Goal: Task Accomplishment & Management: Use online tool/utility

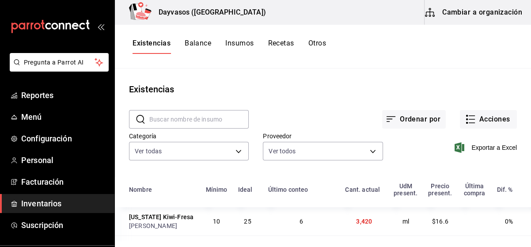
scroll to position [40, 0]
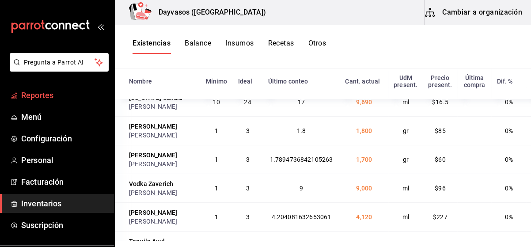
click at [51, 93] on span "Reportes" at bounding box center [64, 95] width 86 height 12
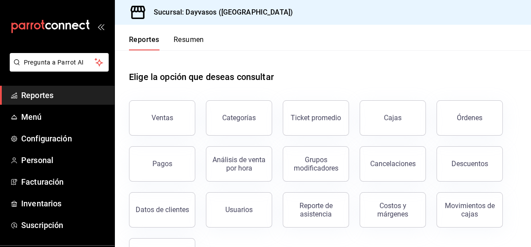
click at [51, 93] on span "Reportes" at bounding box center [64, 95] width 86 height 12
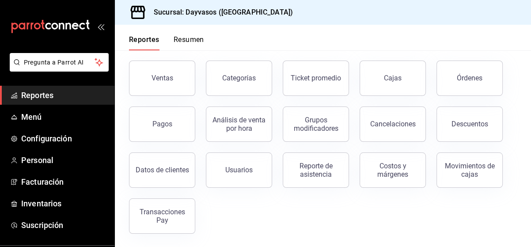
scroll to position [40, 0]
click at [166, 74] on div "Ventas" at bounding box center [163, 77] width 22 height 8
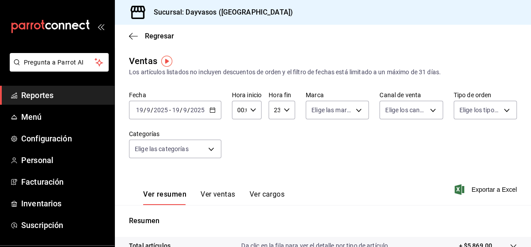
click at [251, 111] on icon "button" at bounding box center [253, 110] width 6 height 6
click at [251, 111] on div at bounding box center [265, 123] width 531 height 247
click at [286, 110] on icon "button" at bounding box center [287, 110] width 6 height 6
click at [286, 110] on div at bounding box center [265, 123] width 531 height 247
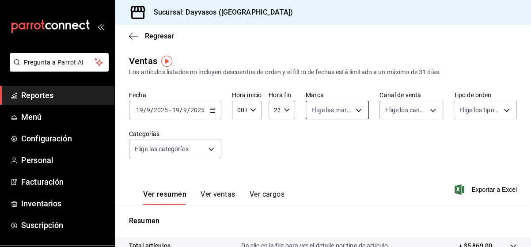
click at [354, 111] on body "Pregunta a Parrot AI Reportes Menú Configuración Personal Facturación Inventari…" at bounding box center [265, 123] width 531 height 247
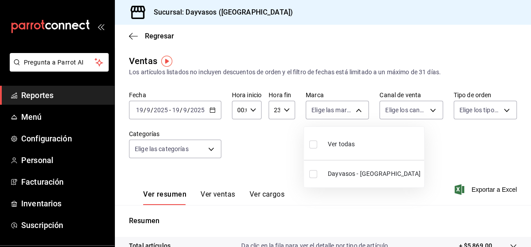
click at [341, 113] on div at bounding box center [265, 123] width 531 height 247
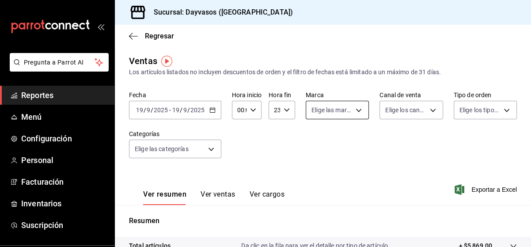
click at [340, 114] on body "Pregunta a Parrot AI Reportes Menú Configuración Personal Facturación Inventari…" at bounding box center [265, 123] width 531 height 247
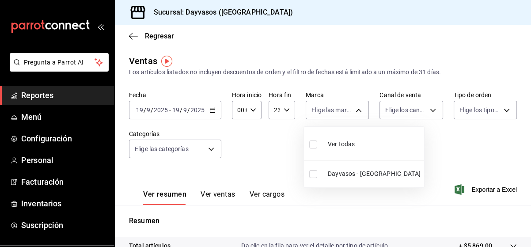
click at [315, 143] on input "checkbox" at bounding box center [313, 145] width 8 height 8
checkbox input "true"
type input "9712e7d5-7633-4eee-9c09-fccef5b7d44a"
checkbox input "true"
click at [437, 134] on div at bounding box center [265, 123] width 531 height 247
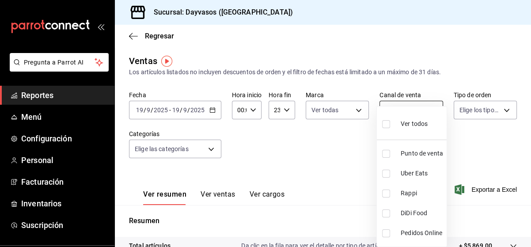
click at [428, 110] on body "Pregunta a Parrot AI Reportes Menú Configuración Personal Facturación Inventari…" at bounding box center [265, 123] width 531 height 247
click at [384, 126] on input "checkbox" at bounding box center [386, 124] width 8 height 8
checkbox input "true"
type input "PARROT,UBER_EATS,RAPPI,DIDI_FOOD,ONLINE"
checkbox input "true"
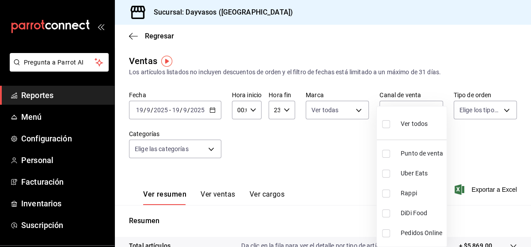
checkbox input "true"
click at [489, 138] on div at bounding box center [265, 123] width 531 height 247
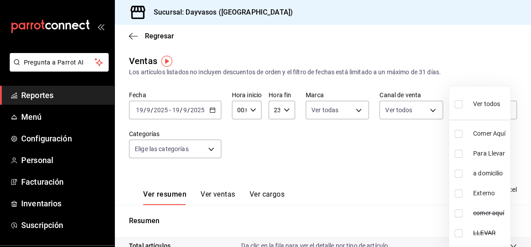
click at [495, 109] on body "Pregunta a Parrot AI Reportes Menú Configuración Personal Facturación Inventari…" at bounding box center [265, 123] width 531 height 247
click at [459, 104] on input "checkbox" at bounding box center [459, 104] width 8 height 8
checkbox input "true"
type input "6e3daed0-2529-4e74-8acc-9de44016e6a0,698a99bf-0f07-4b71-bdfb-652715f90bd4,09e70…"
checkbox input "true"
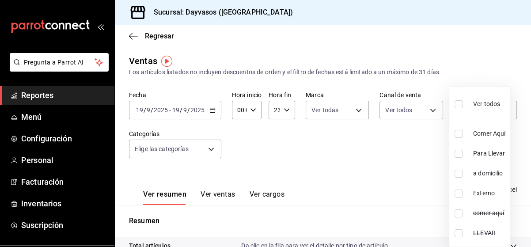
checkbox input "true"
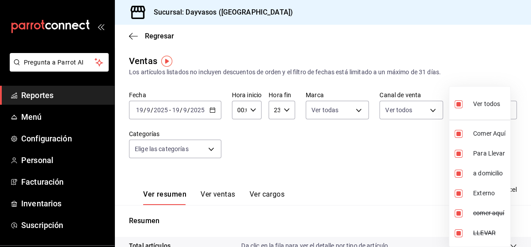
click at [359, 144] on div at bounding box center [265, 123] width 531 height 247
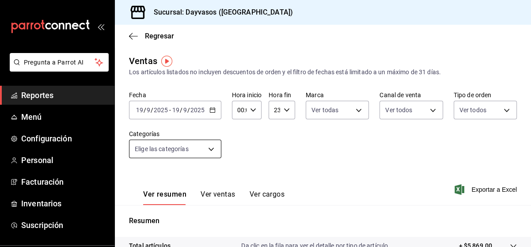
click at [208, 152] on body "Pregunta a Parrot AI Reportes Menú Configuración Personal Facturación Inventari…" at bounding box center [265, 123] width 531 height 247
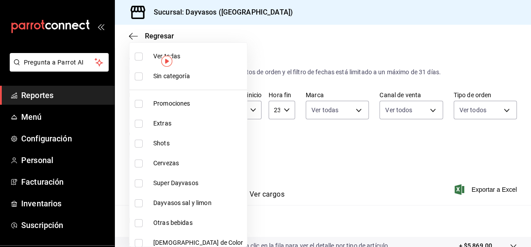
click at [137, 61] on li "Ver todas" at bounding box center [189, 56] width 118 height 20
type input "140840c2-3416-4333-a2e8-03c72acb41d6,d3db95f7-e854-47e6-a7db-d604ade95a7f,3b468…"
checkbox input "true"
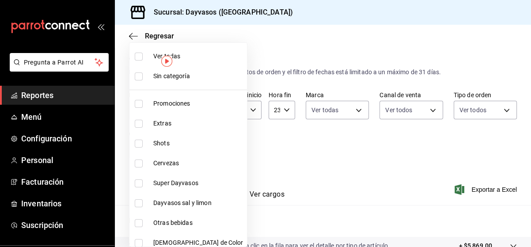
checkbox input "true"
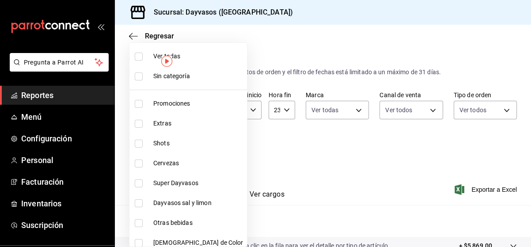
checkbox input "true"
click at [287, 147] on div at bounding box center [265, 123] width 531 height 247
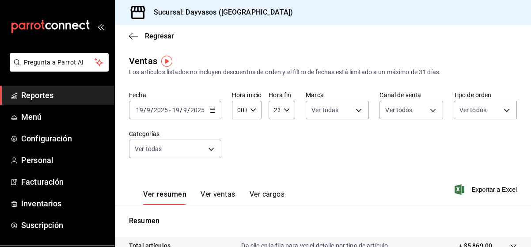
click at [251, 110] on icon "button" at bounding box center [253, 110] width 6 height 6
click at [353, 151] on div at bounding box center [265, 123] width 531 height 247
click at [214, 190] on button "Ver ventas" at bounding box center [218, 197] width 35 height 15
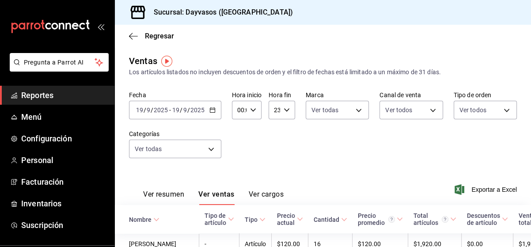
click at [155, 195] on button "Ver resumen" at bounding box center [163, 197] width 41 height 15
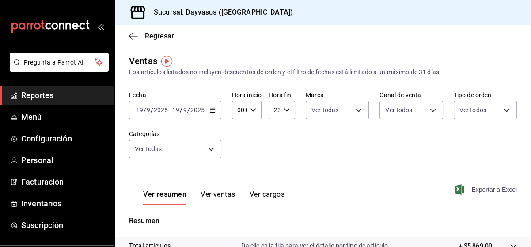
click at [485, 187] on span "Exportar a Excel" at bounding box center [487, 189] width 61 height 11
click at [38, 201] on span "Inventarios" at bounding box center [64, 204] width 86 height 12
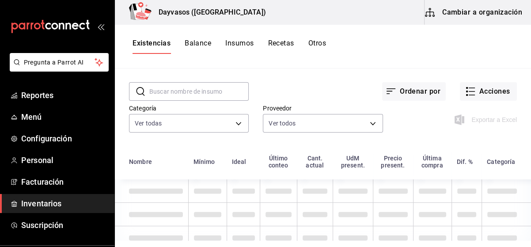
scroll to position [40, 0]
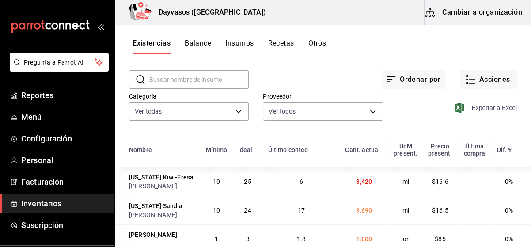
click at [470, 107] on span "Exportar a Excel" at bounding box center [487, 108] width 61 height 11
